Goal: Navigation & Orientation: Find specific page/section

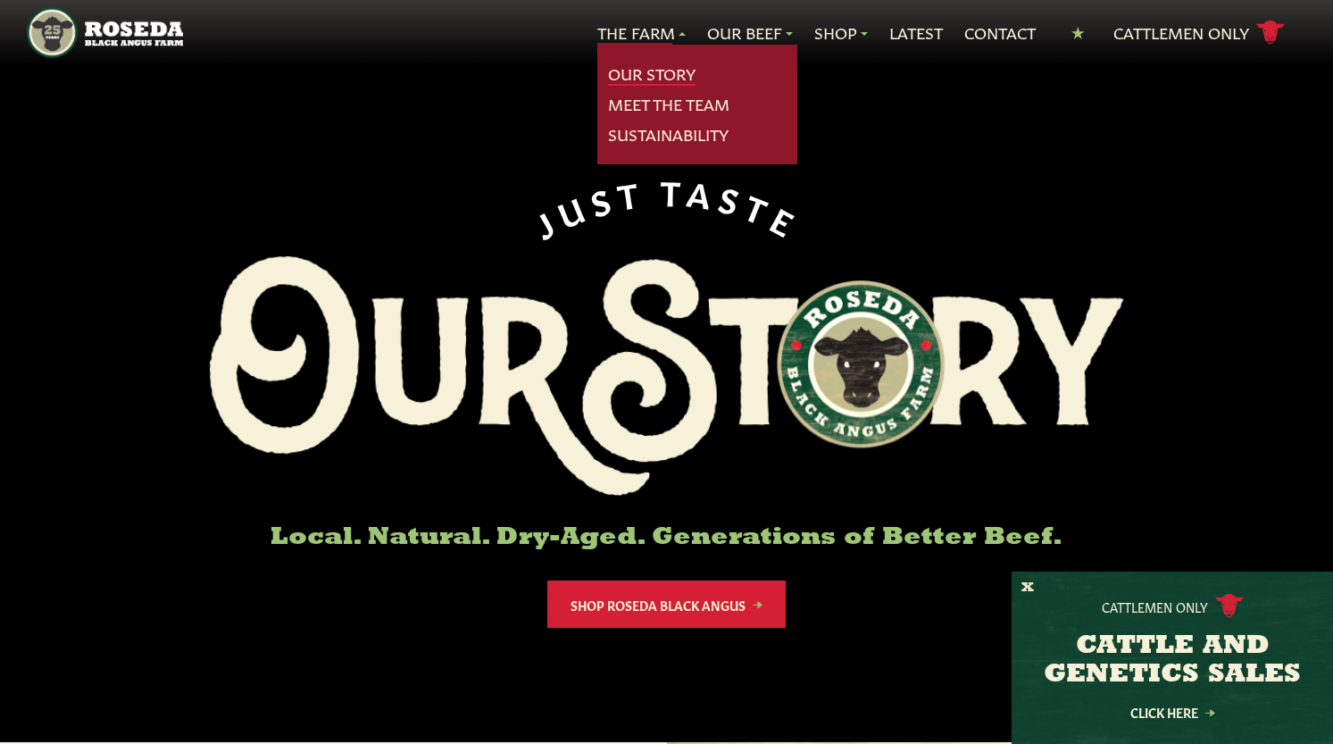
click at [655, 65] on link "Our Story" at bounding box center [652, 74] width 88 height 23
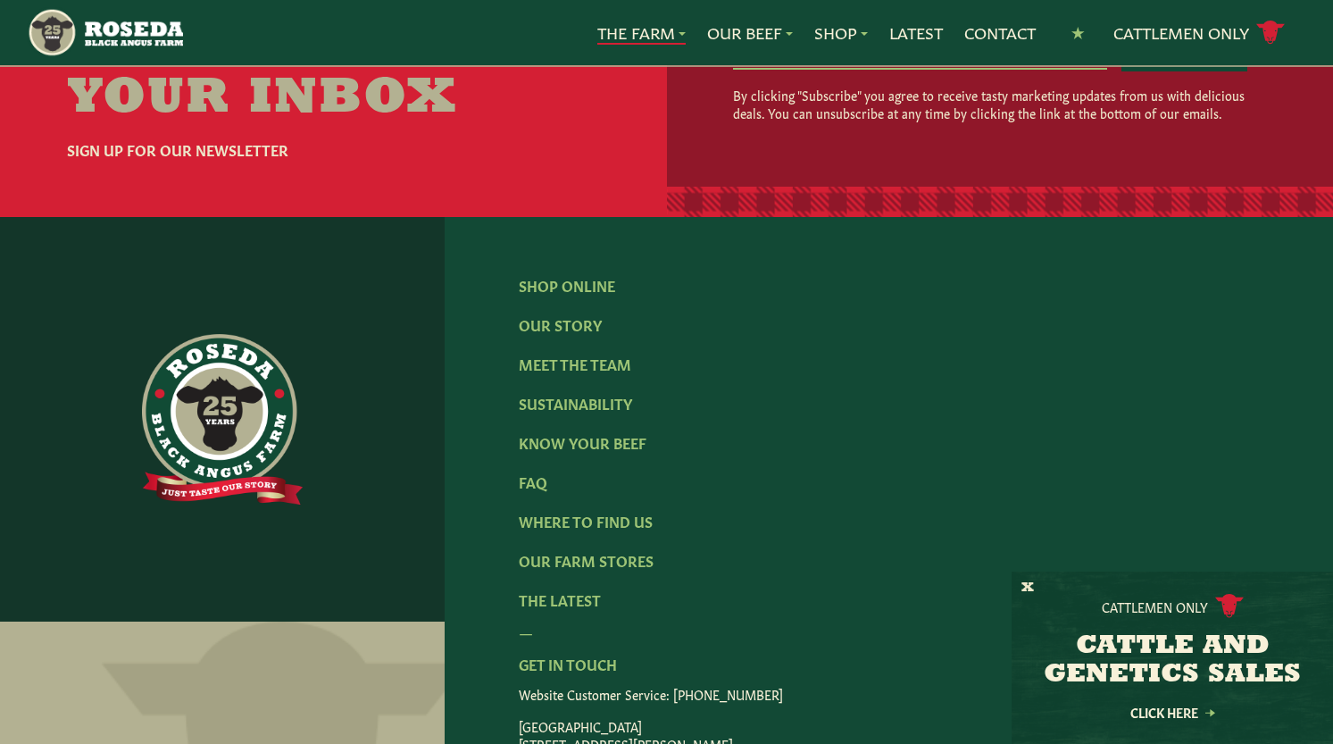
scroll to position [5509, 0]
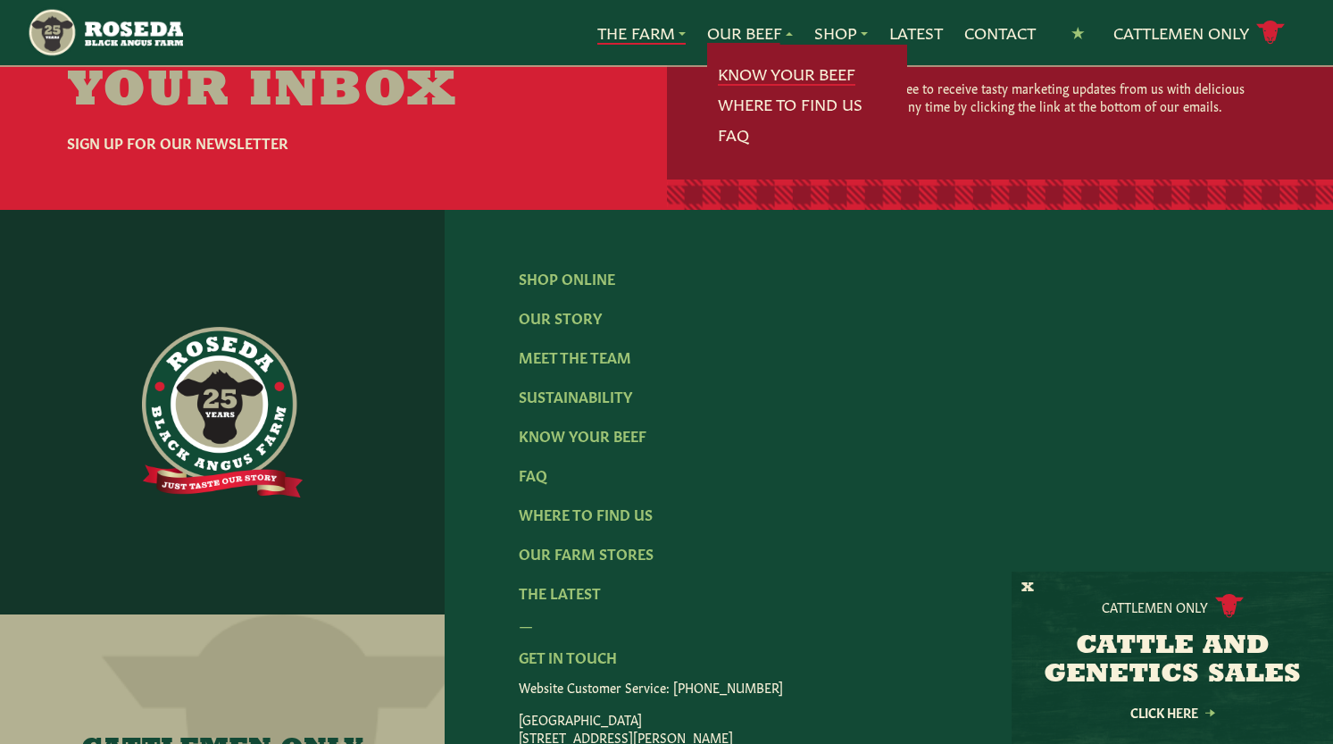
click at [764, 70] on link "Know Your Beef" at bounding box center [787, 74] width 138 height 23
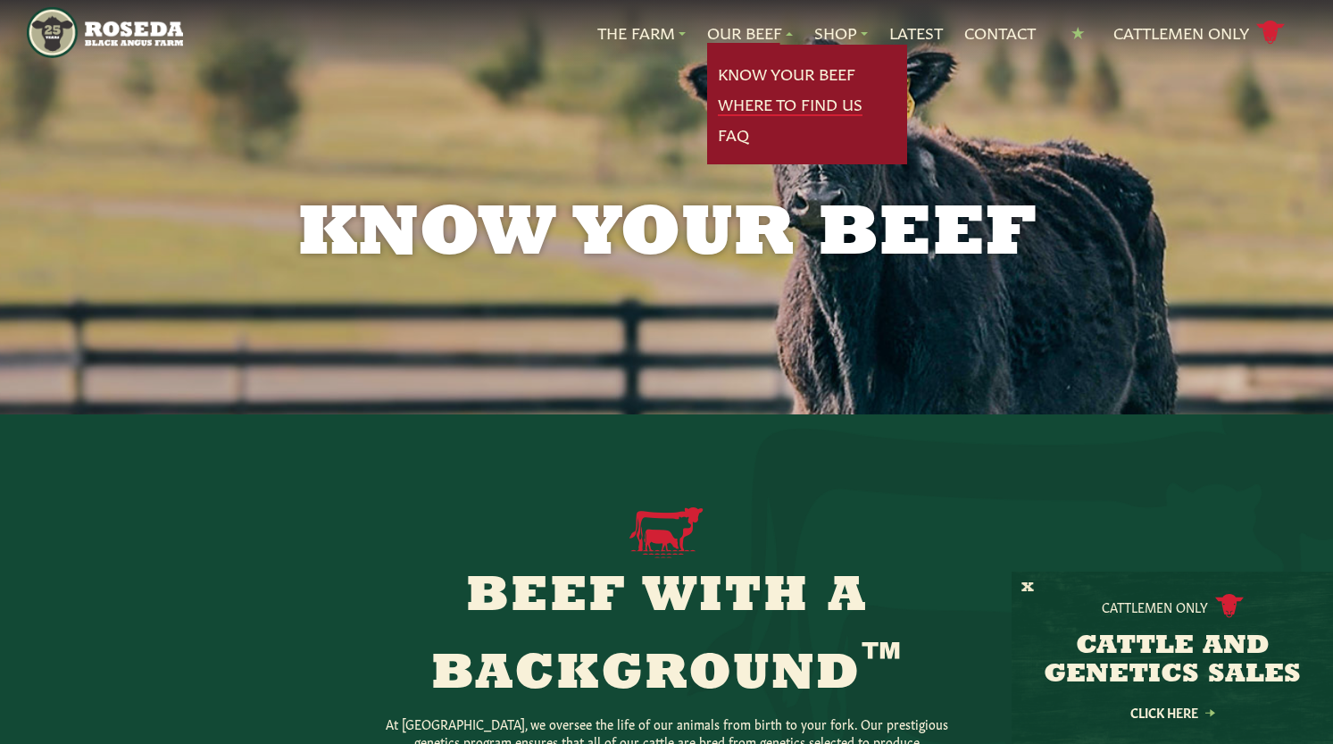
click at [780, 100] on link "Where To Find Us" at bounding box center [790, 104] width 145 height 23
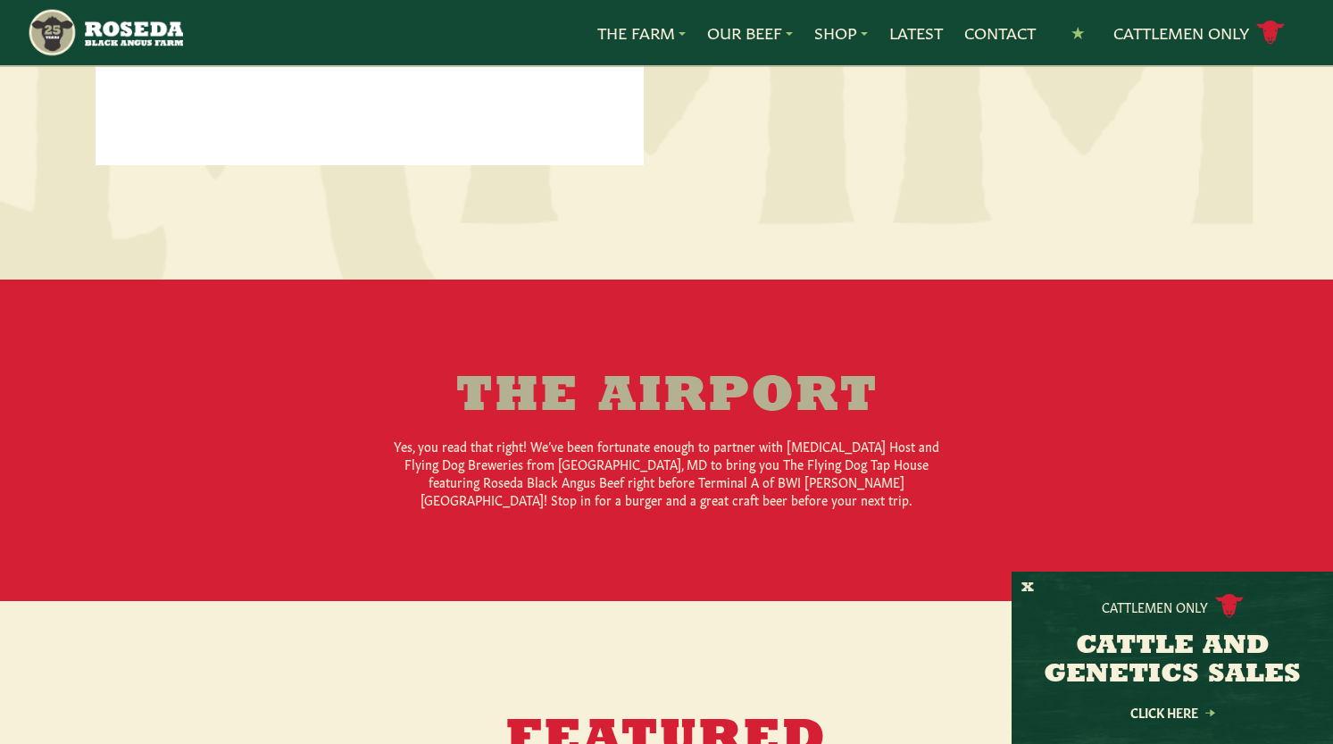
scroll to position [1528, 0]
